Goal: Obtain resource: Obtain resource

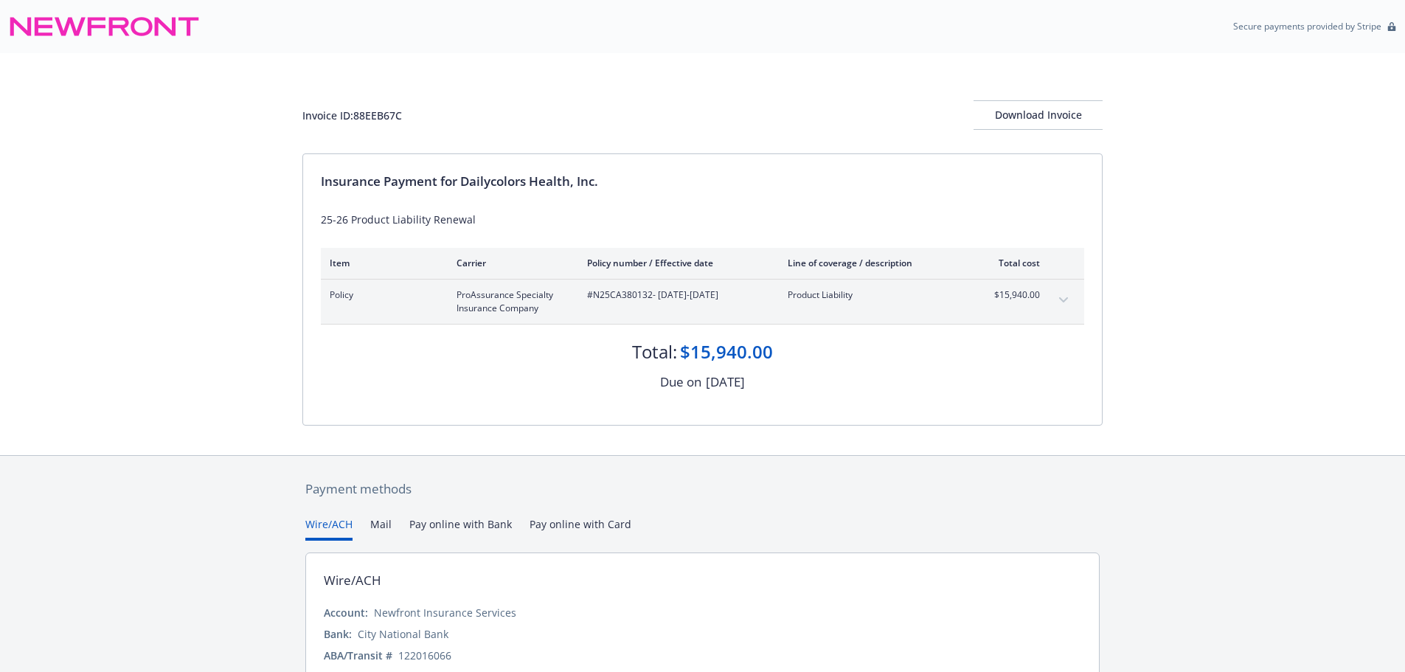
drag, startPoint x: 676, startPoint y: 385, endPoint x: 778, endPoint y: 385, distance: 101.8
click at [778, 385] on div "Due on October 15, 2025" at bounding box center [702, 382] width 763 height 19
copy div "October 15, 2025"
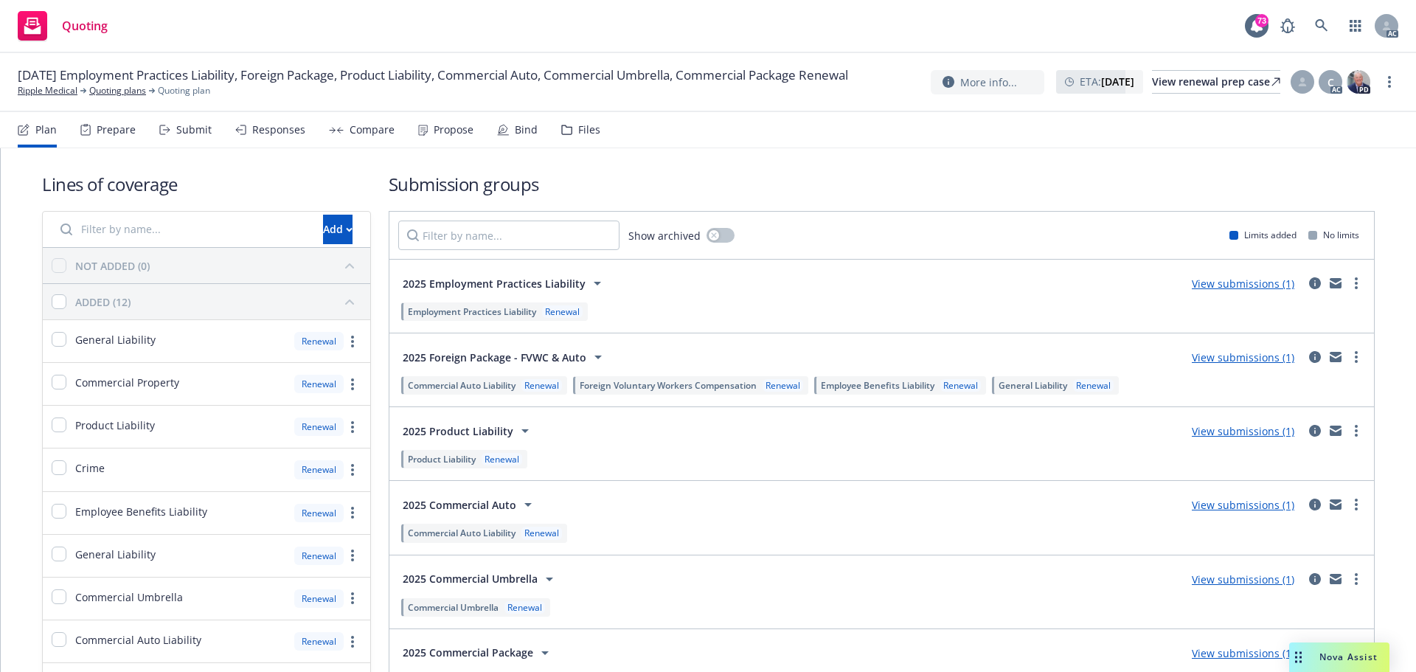
click at [181, 134] on div "Submit" at bounding box center [193, 130] width 35 height 12
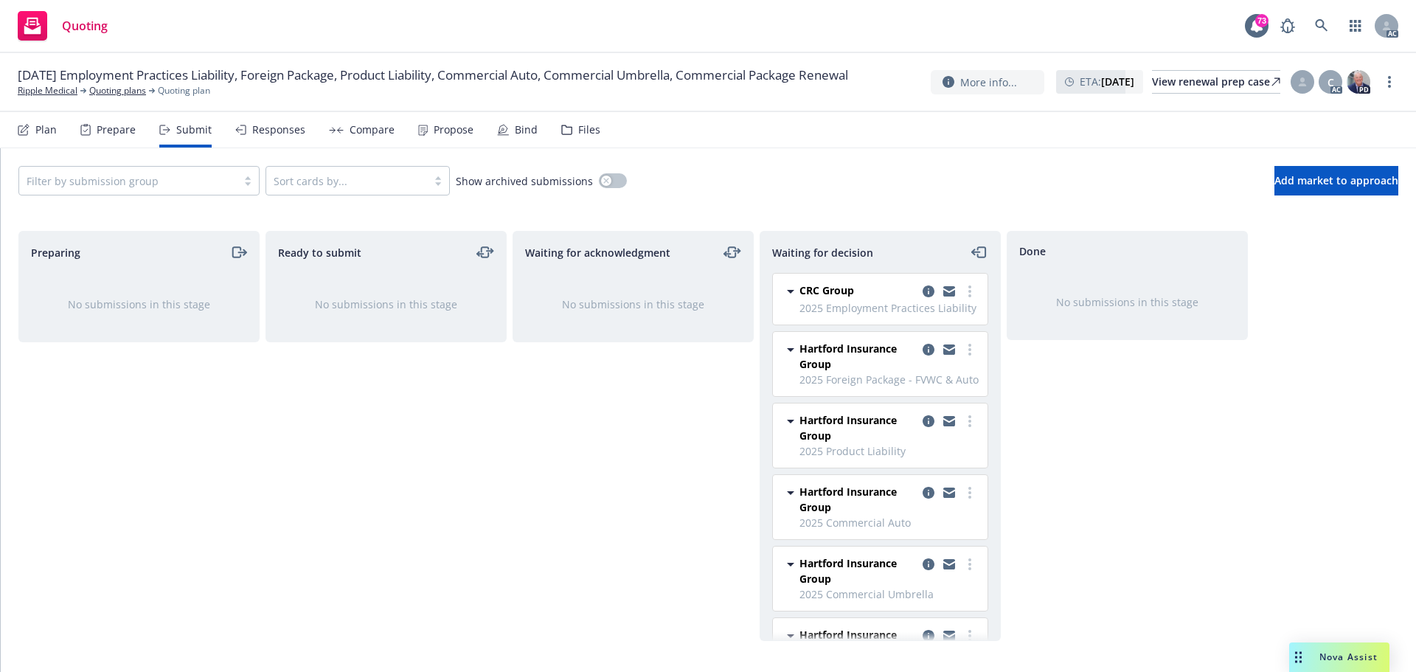
click at [264, 132] on div "Responses" at bounding box center [278, 130] width 53 height 12
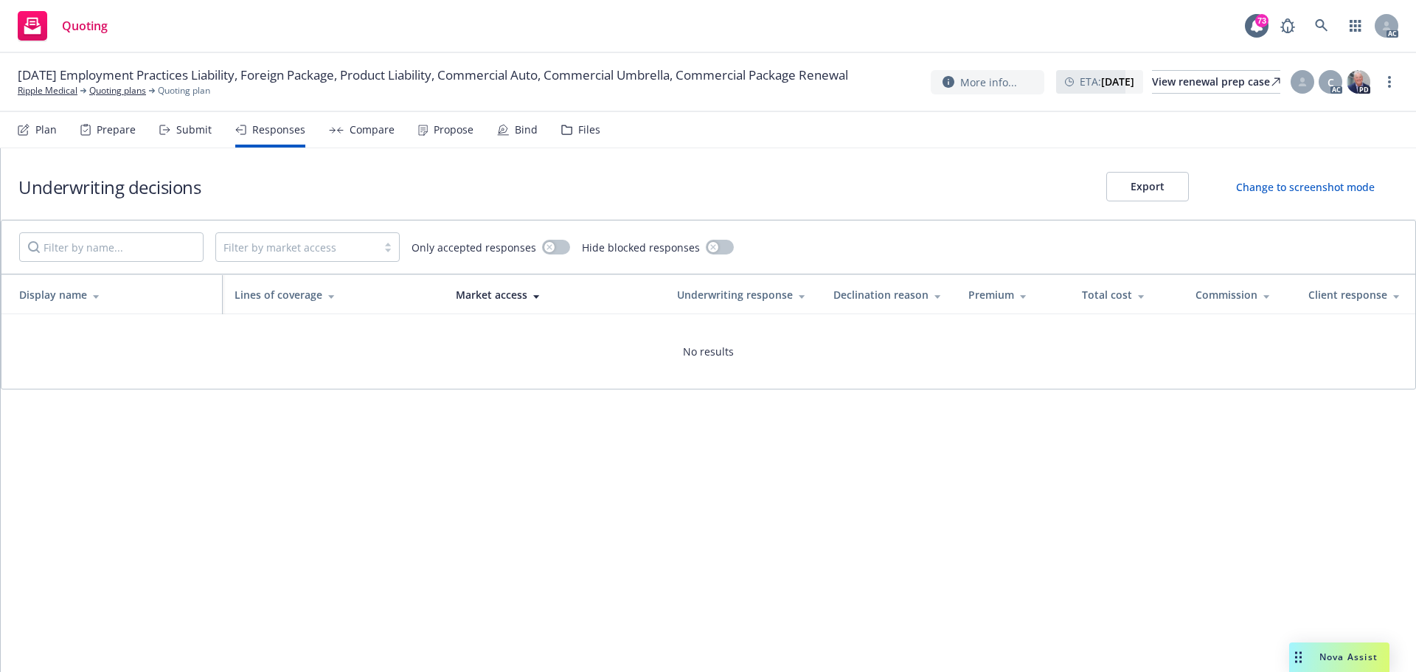
click at [200, 136] on div "Submit" at bounding box center [185, 129] width 52 height 35
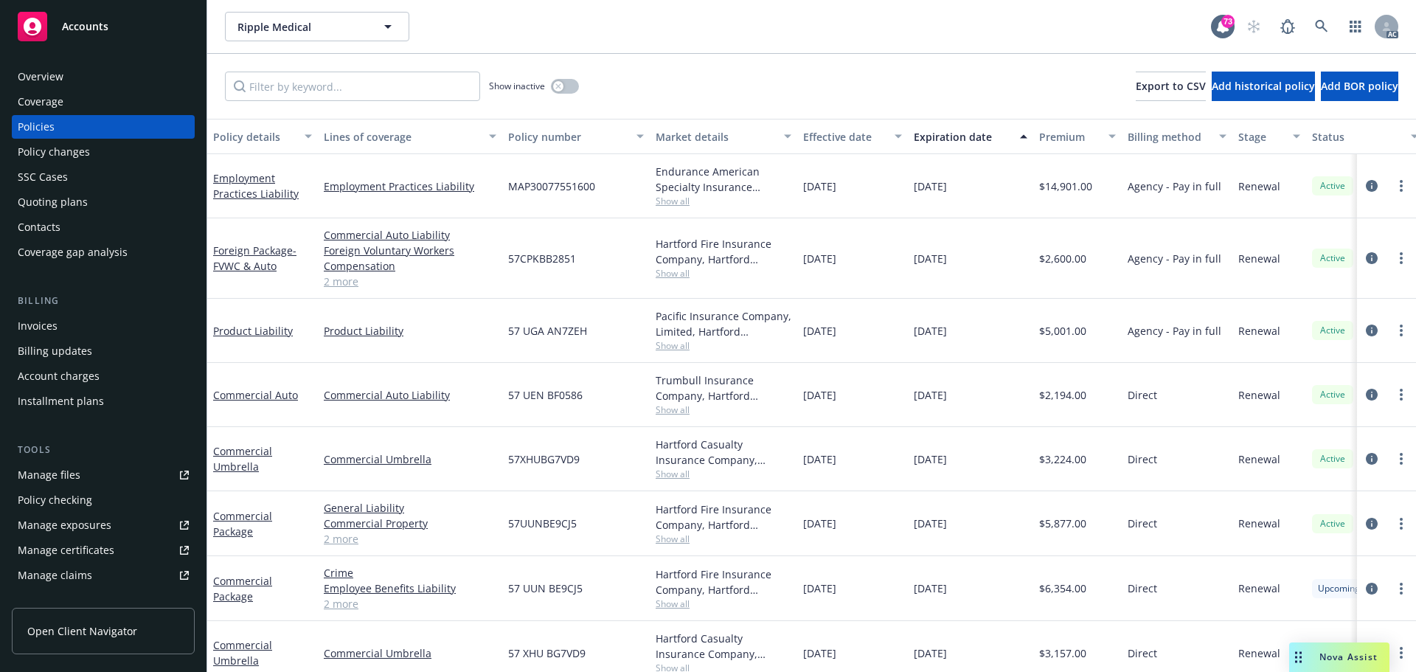
click at [48, 151] on div "Policy changes" at bounding box center [54, 152] width 72 height 24
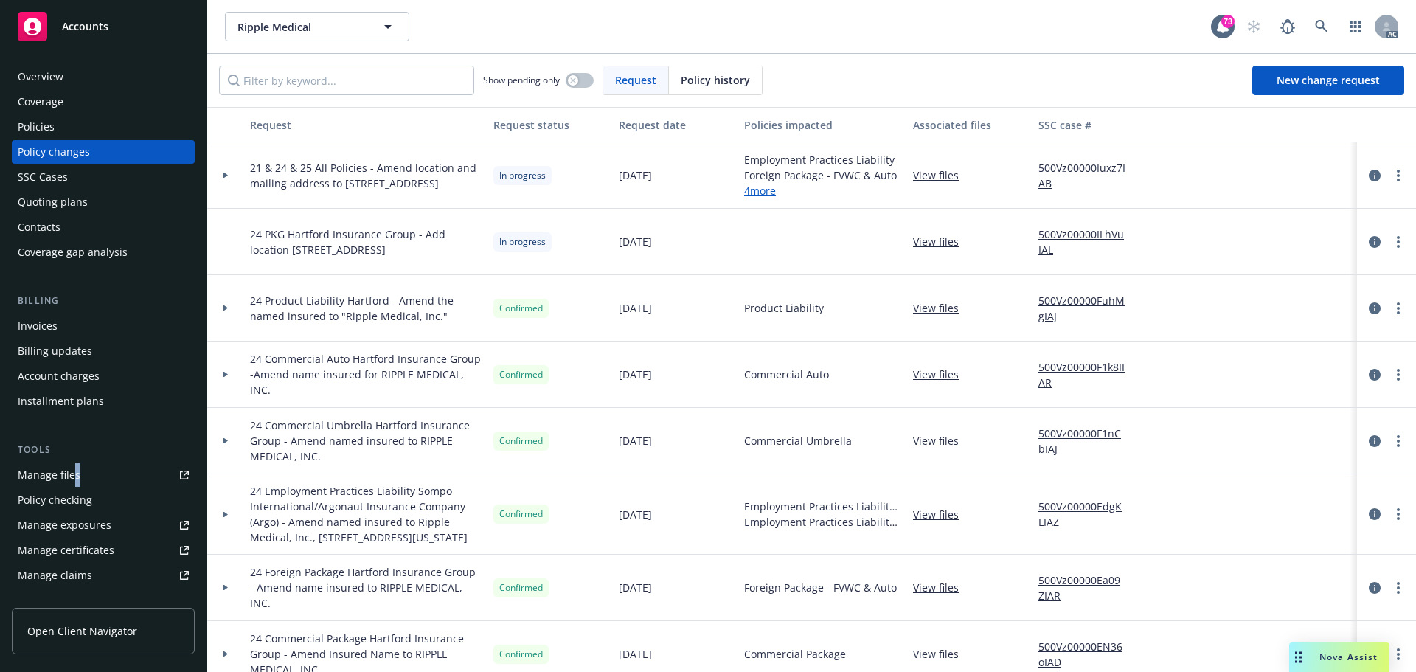
click at [75, 463] on div "Tools Manage files Policy checking Manage exposures Manage certificates Manage …" at bounding box center [103, 540] width 183 height 195
click at [75, 478] on div "Manage files" at bounding box center [49, 475] width 63 height 24
click at [51, 124] on div "Policies" at bounding box center [36, 127] width 37 height 24
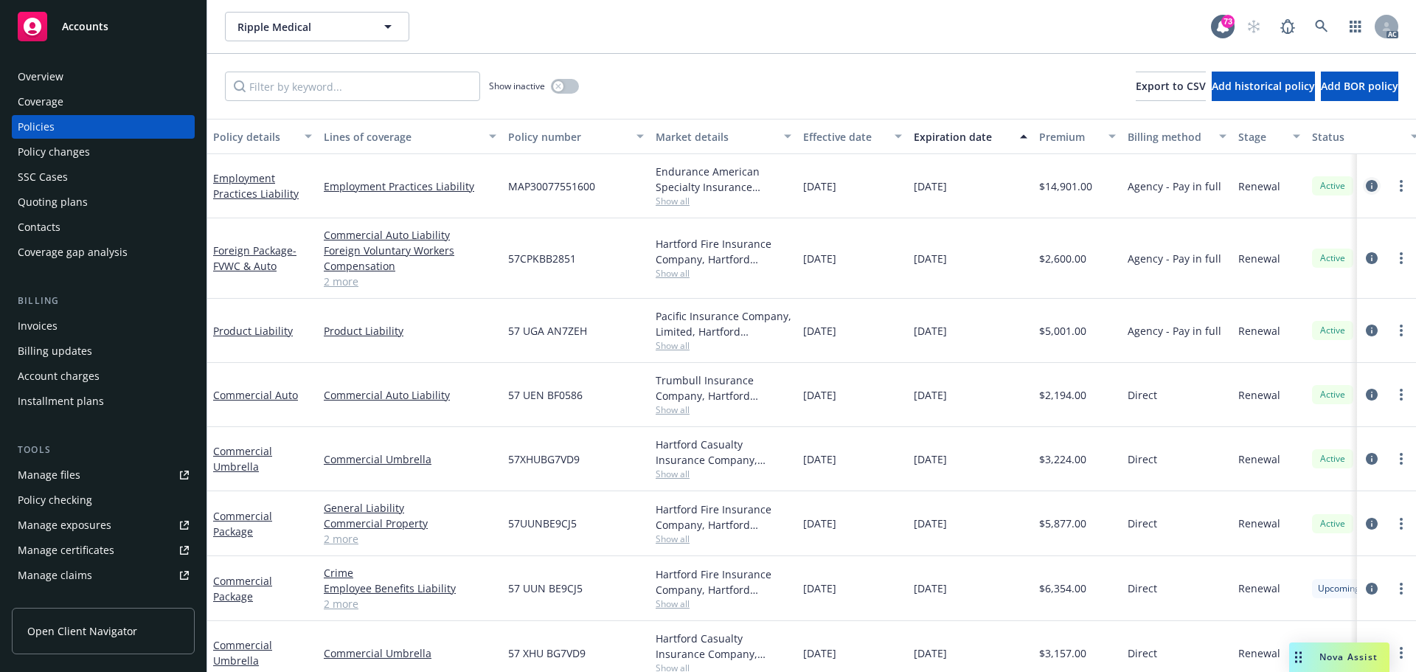
click at [1366, 184] on icon "circleInformation" at bounding box center [1372, 186] width 12 height 12
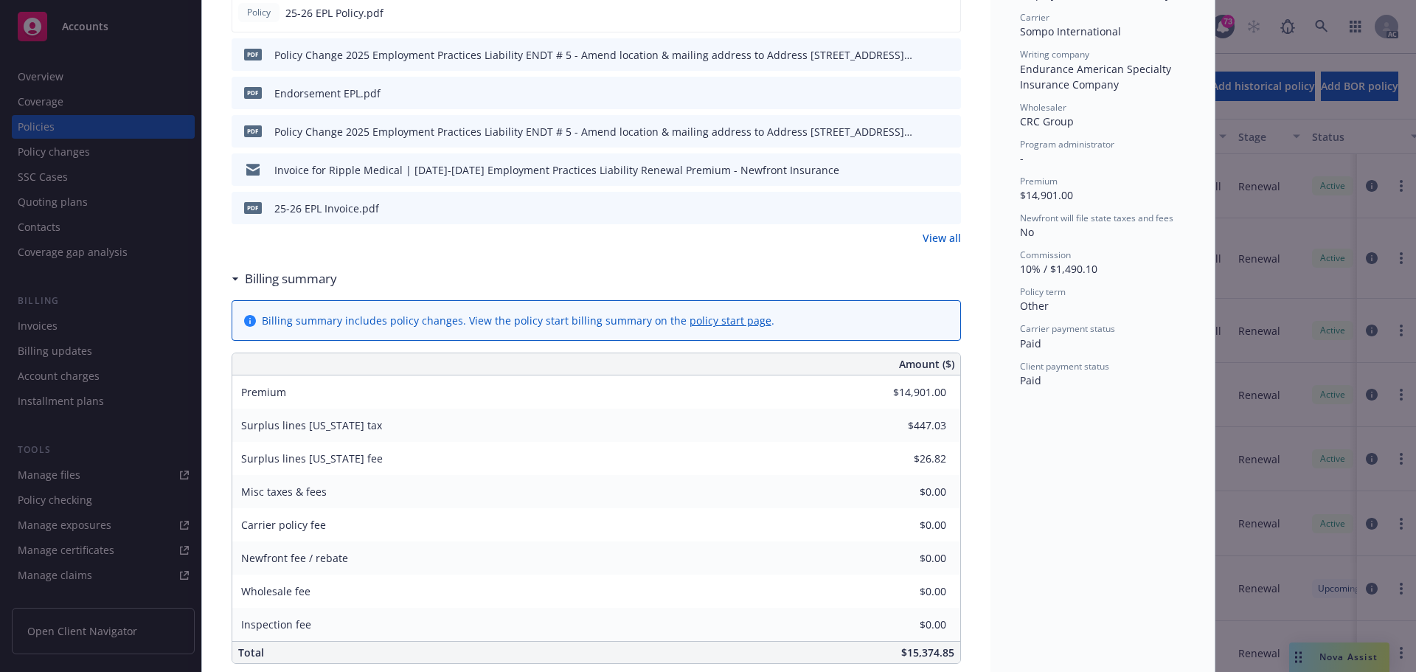
scroll to position [295, 0]
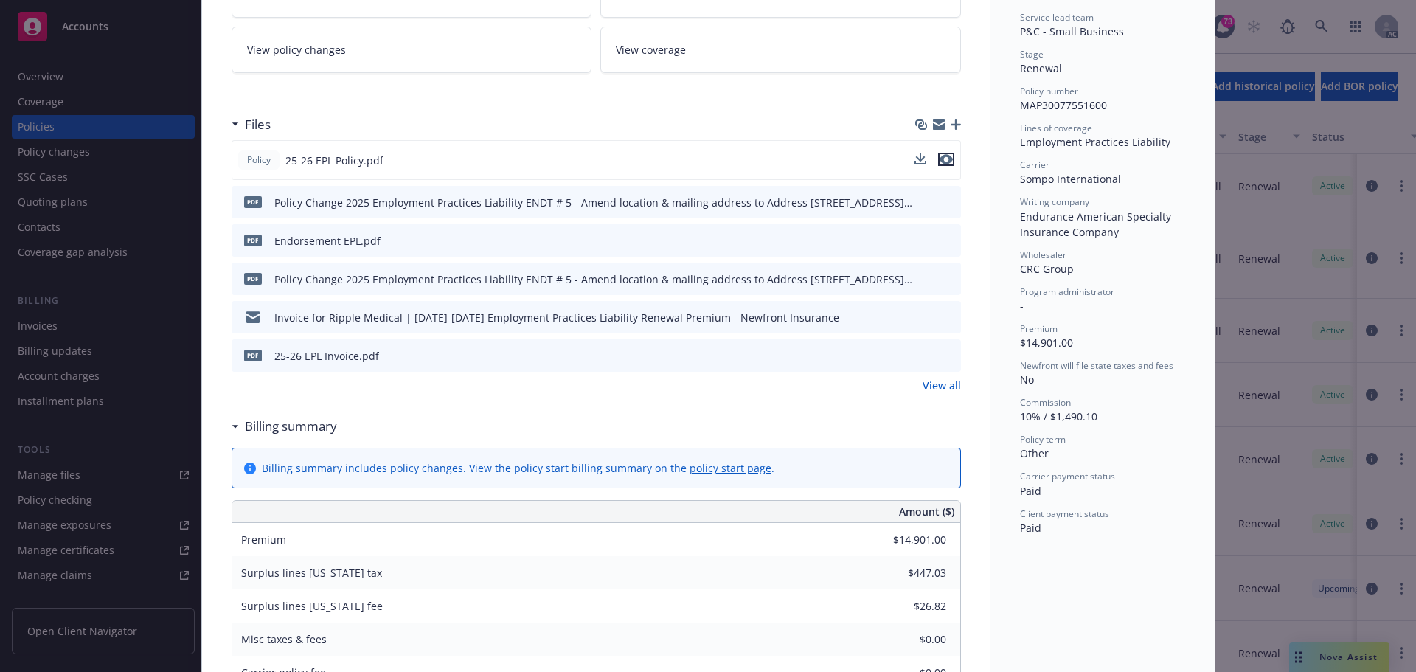
click at [943, 156] on icon "preview file" at bounding box center [946, 159] width 13 height 10
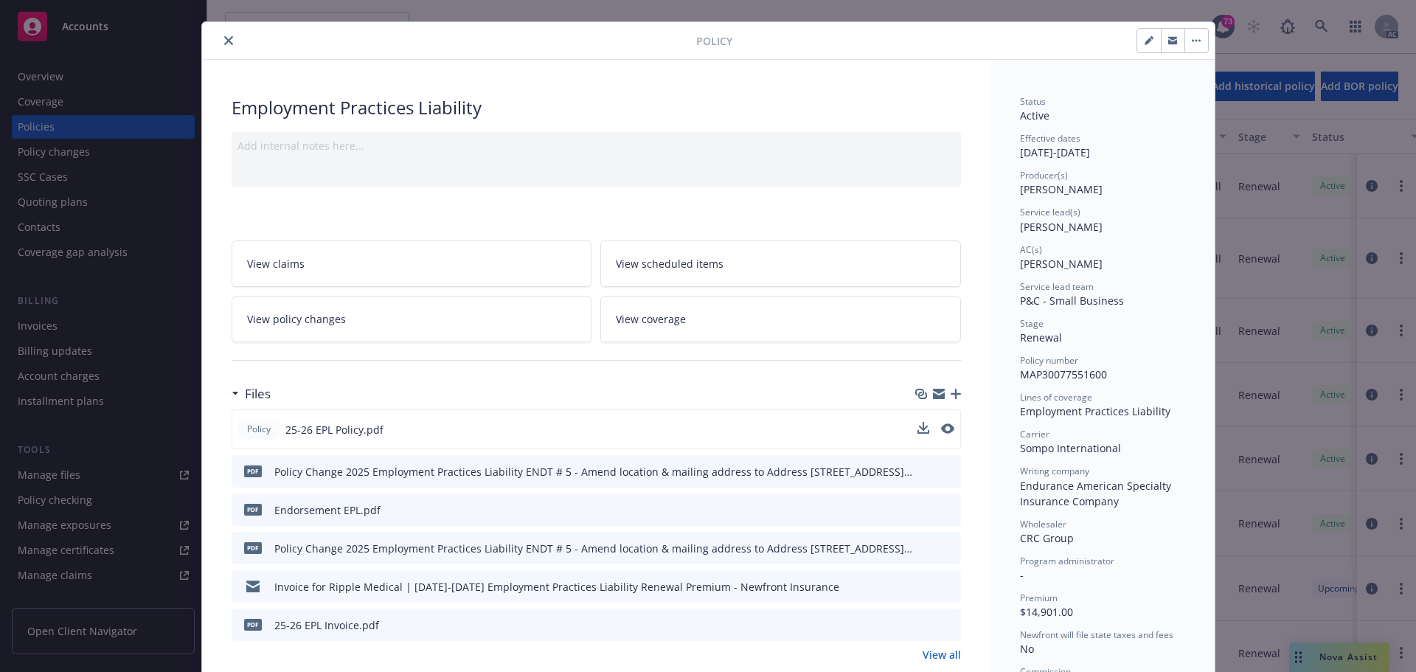
scroll to position [0, 0]
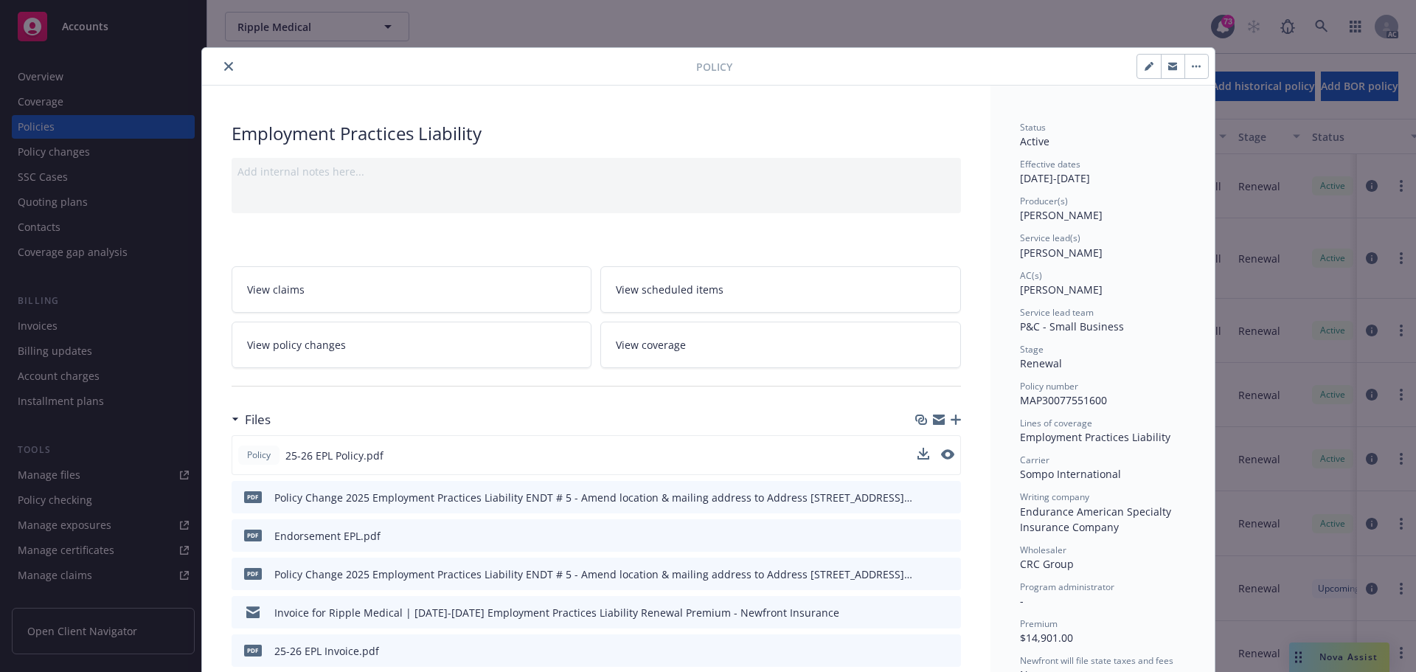
click at [224, 66] on icon "close" at bounding box center [228, 66] width 9 height 9
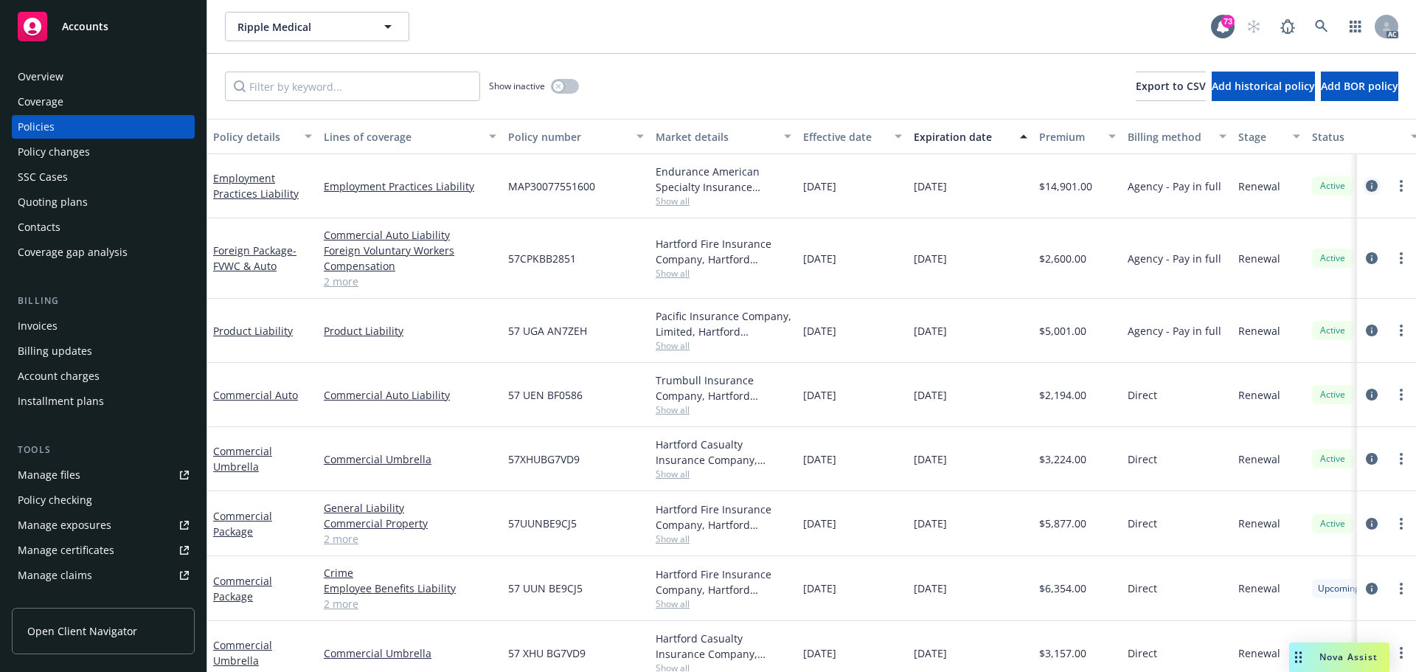
click at [1366, 185] on icon "circleInformation" at bounding box center [1372, 186] width 12 height 12
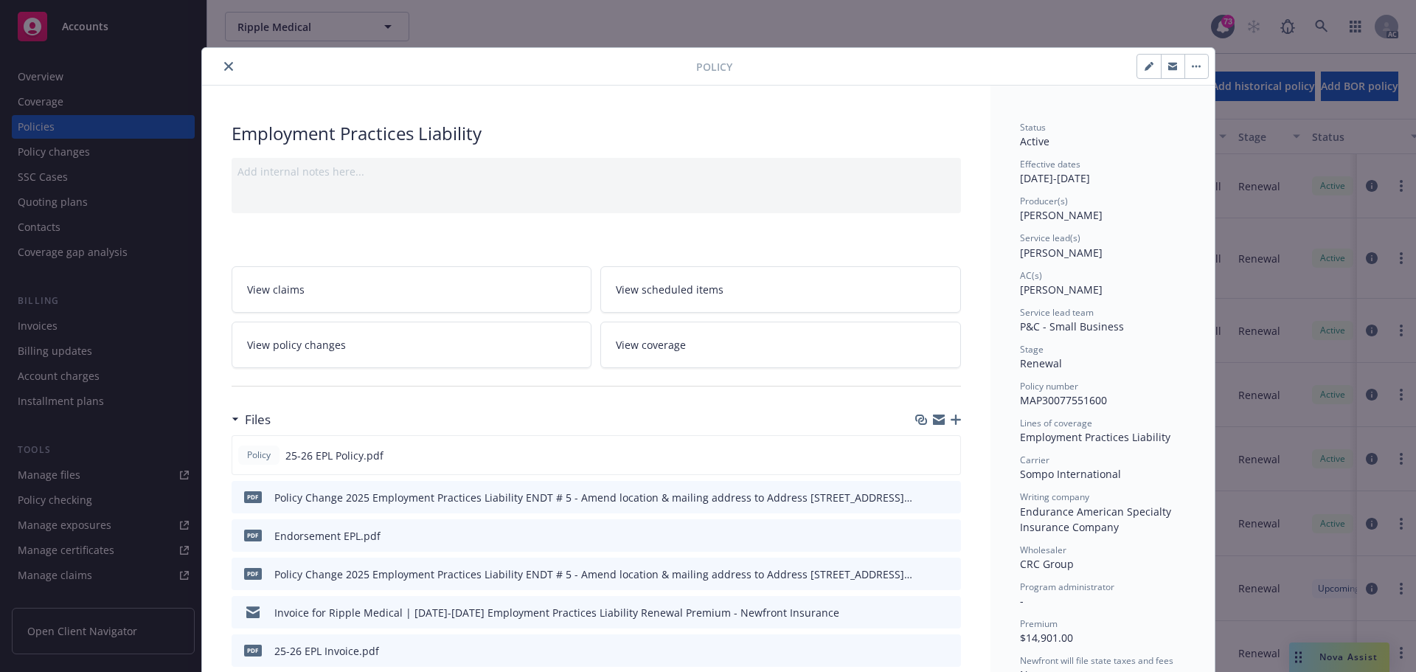
click at [228, 63] on button "close" at bounding box center [229, 67] width 18 height 18
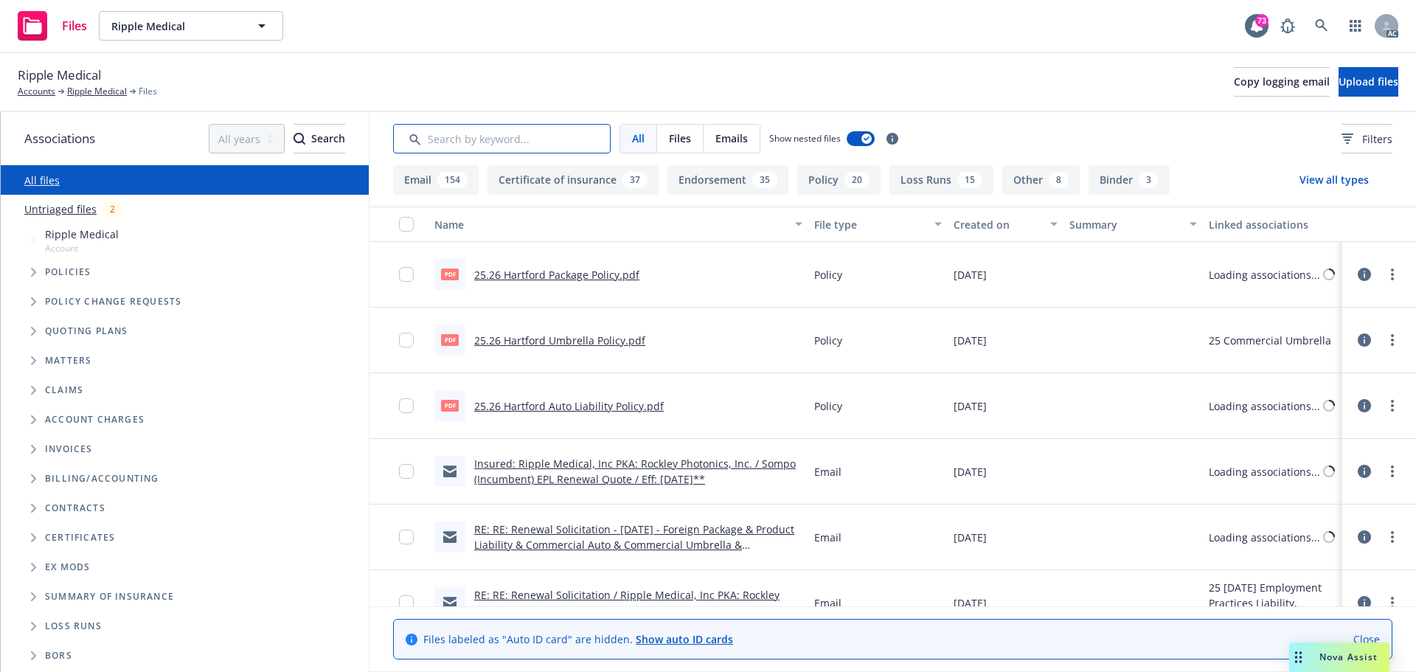
click at [522, 147] on input "Search by keyword..." at bounding box center [502, 139] width 218 height 30
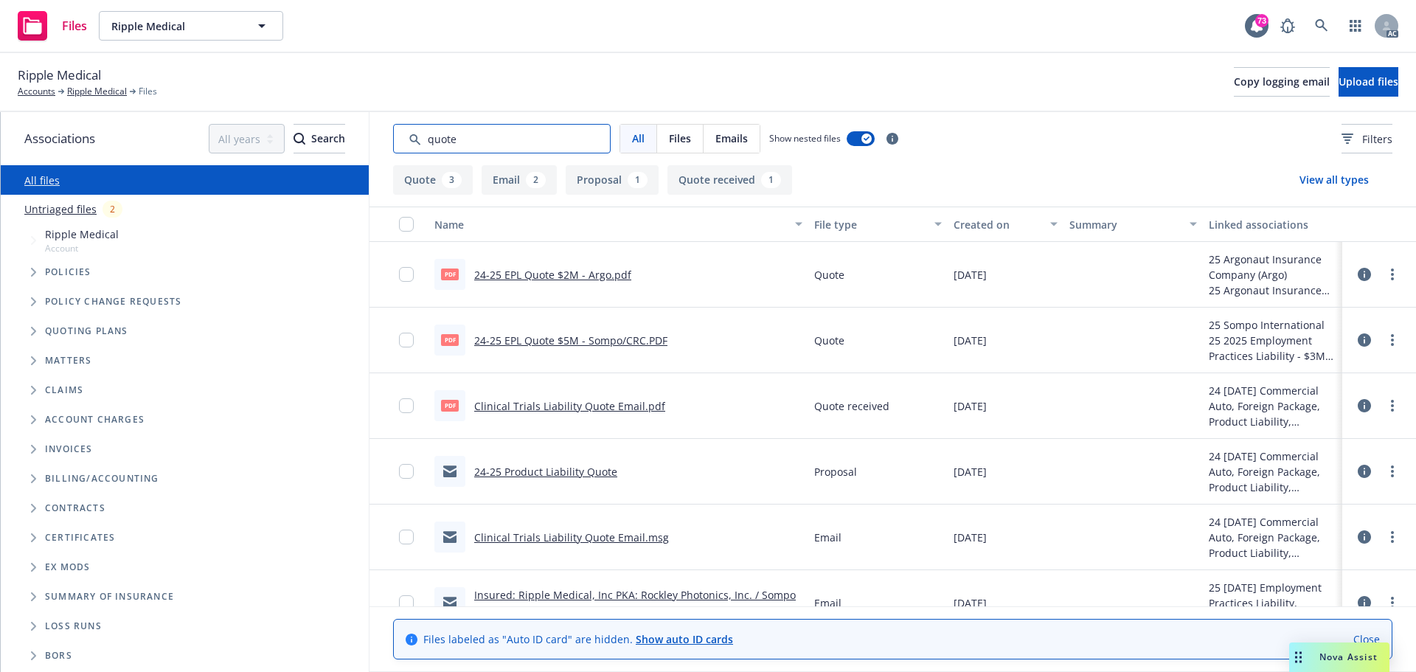
drag, startPoint x: 444, startPoint y: 138, endPoint x: 348, endPoint y: 144, distance: 96.1
click at [349, 144] on div "Associations All years 2027 2026 2025 2024 2023 2022 2021 2020 2019 2018 2017 2…" at bounding box center [709, 392] width 1416 height 560
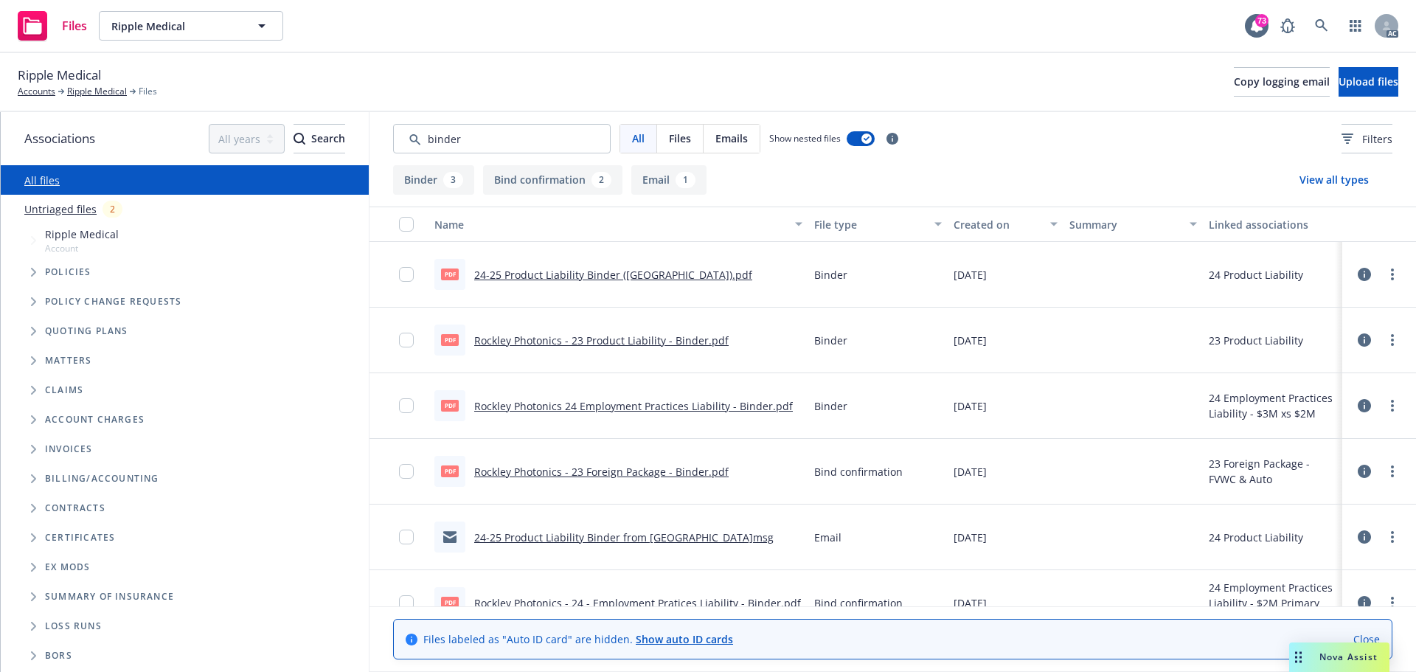
click at [684, 402] on link "Rockley Photonics 24 Employment Practices Liability - Binder.pdf" at bounding box center [633, 406] width 319 height 14
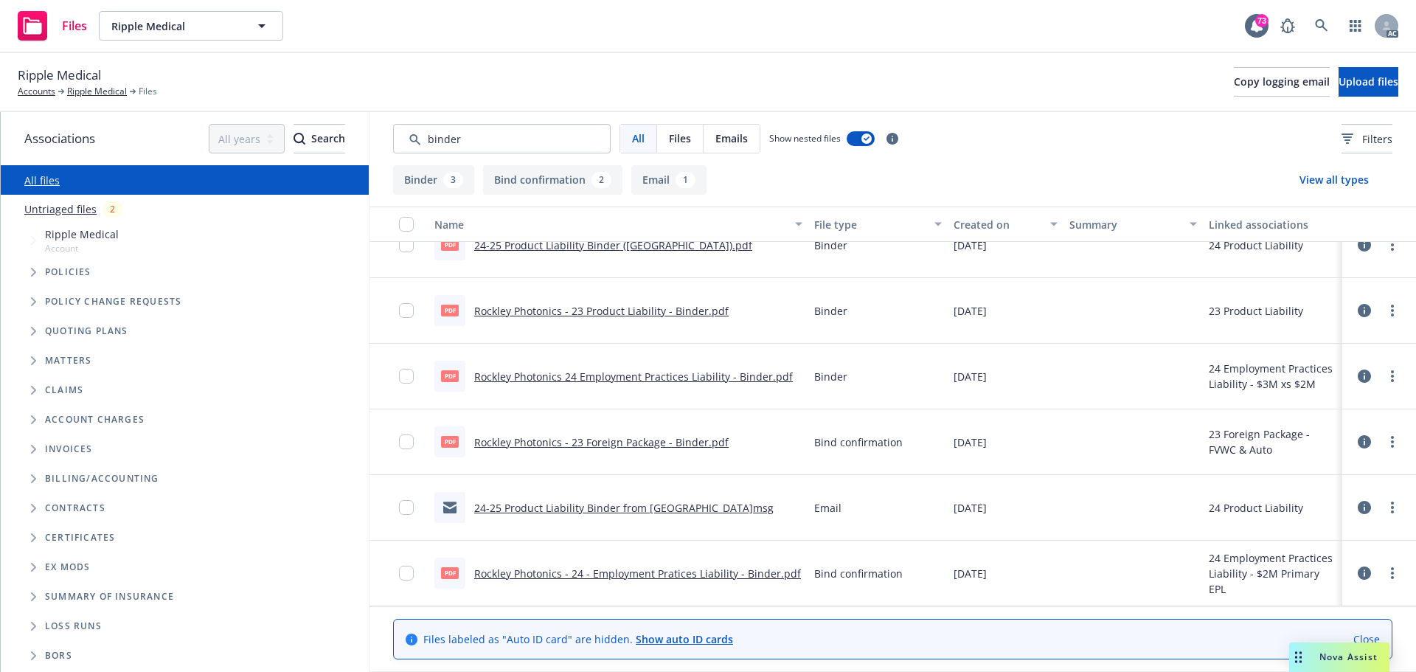
click at [614, 575] on link "Rockley Photonics - 24 - Employment Pratices Liability - Binder.pdf" at bounding box center [637, 574] width 327 height 14
click at [485, 127] on input "Search by keyword..." at bounding box center [502, 139] width 218 height 30
drag, startPoint x: 446, startPoint y: 127, endPoint x: 349, endPoint y: 129, distance: 97.4
click at [349, 129] on div "Associations All years 2027 2026 2025 2024 2023 2022 2021 2020 2019 2018 2017 2…" at bounding box center [709, 392] width 1416 height 560
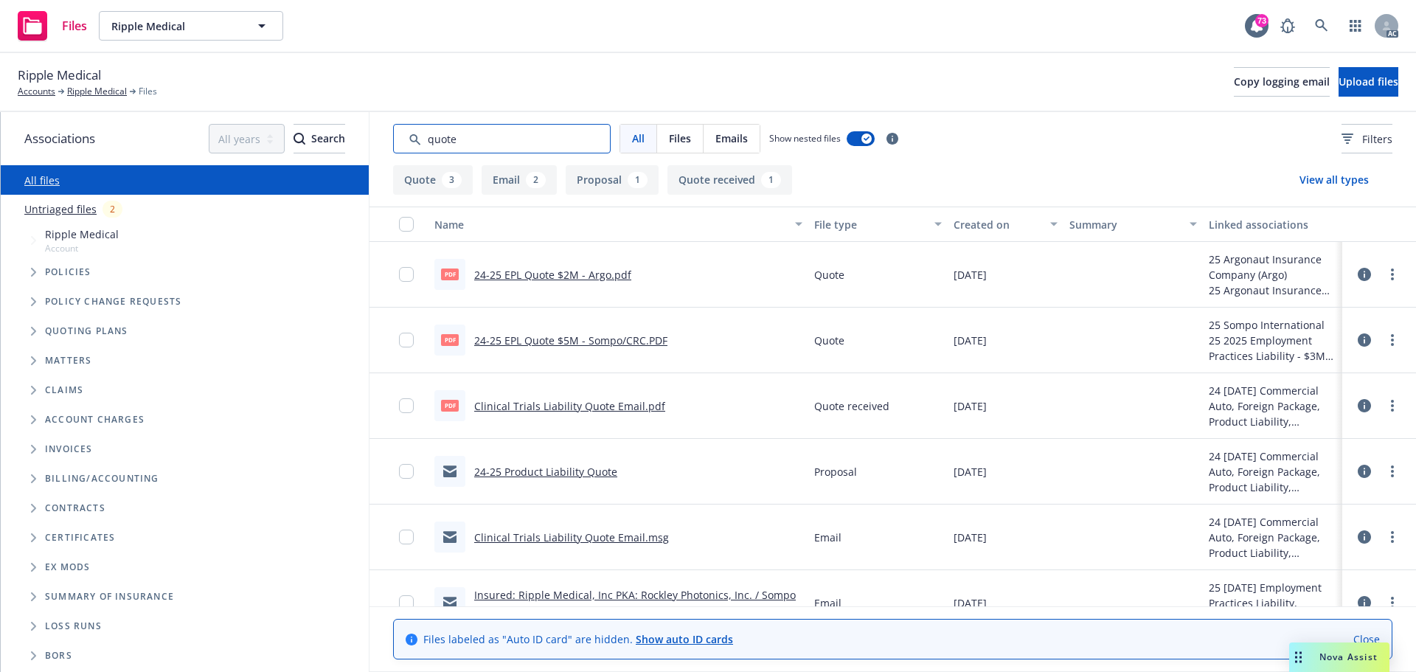
type input "quote"
click at [544, 277] on link "24-25 EPL Quote $2M - Argo.pdf" at bounding box center [552, 275] width 157 height 14
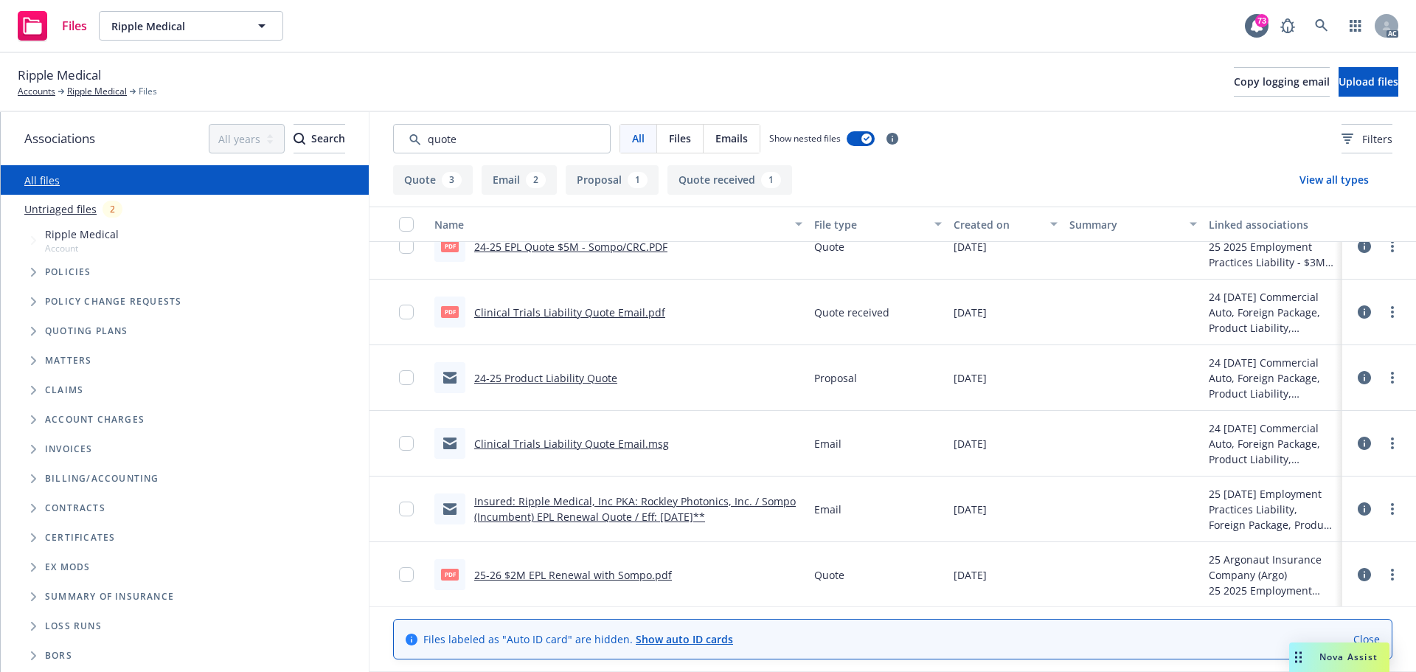
scroll to position [95, 0]
click at [609, 575] on link "25-26 $2M EPL Renewal with Sompo.pdf" at bounding box center [573, 574] width 198 height 14
